Goal: Navigation & Orientation: Go to known website

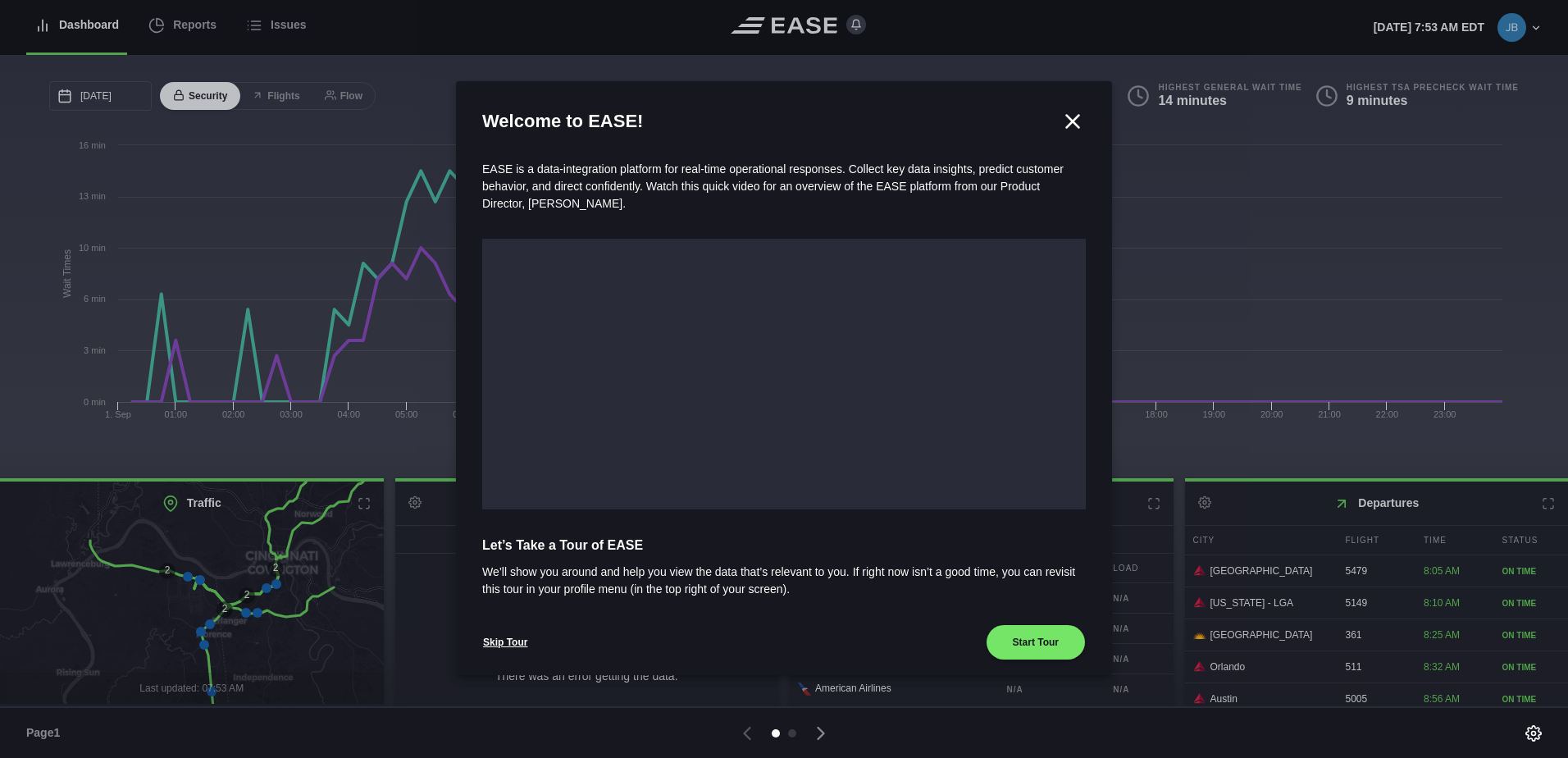
click at [1067, 118] on icon at bounding box center [1073, 121] width 13 height 13
